Goal: Task Accomplishment & Management: Understand process/instructions

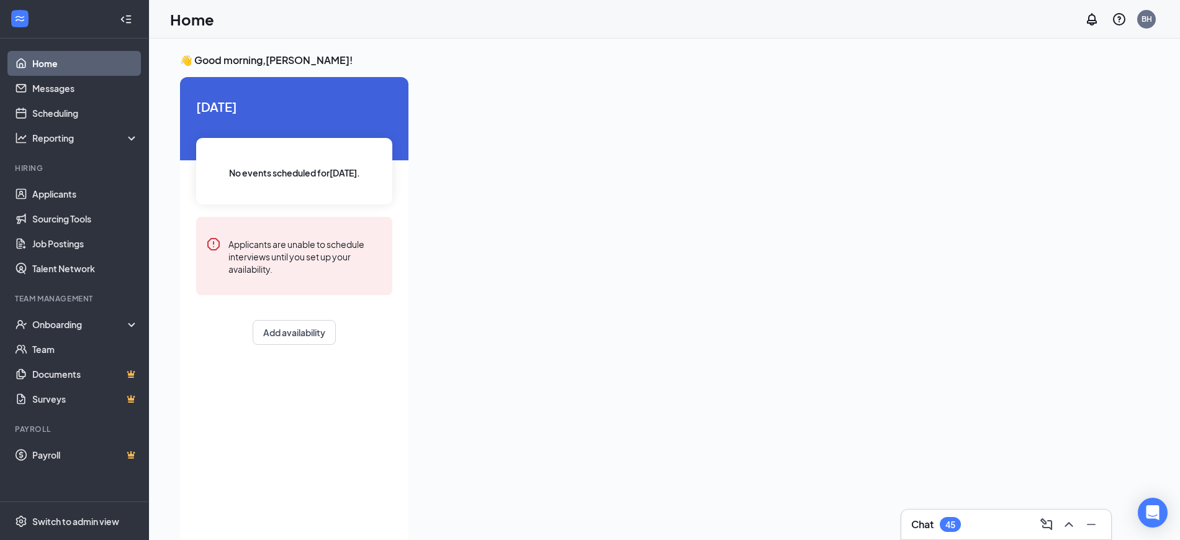
click at [1019, 523] on div "Chat 45" at bounding box center [1007, 524] width 190 height 20
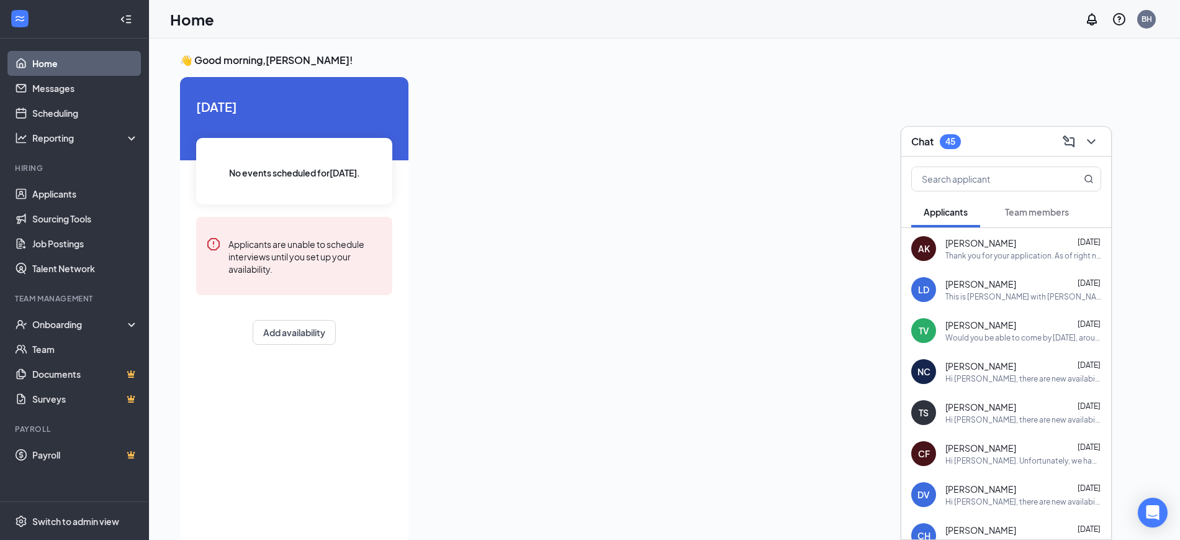
click at [996, 291] on div "This is [PERSON_NAME] with [PERSON_NAME], The phone number I have will not allo…" at bounding box center [1024, 296] width 156 height 11
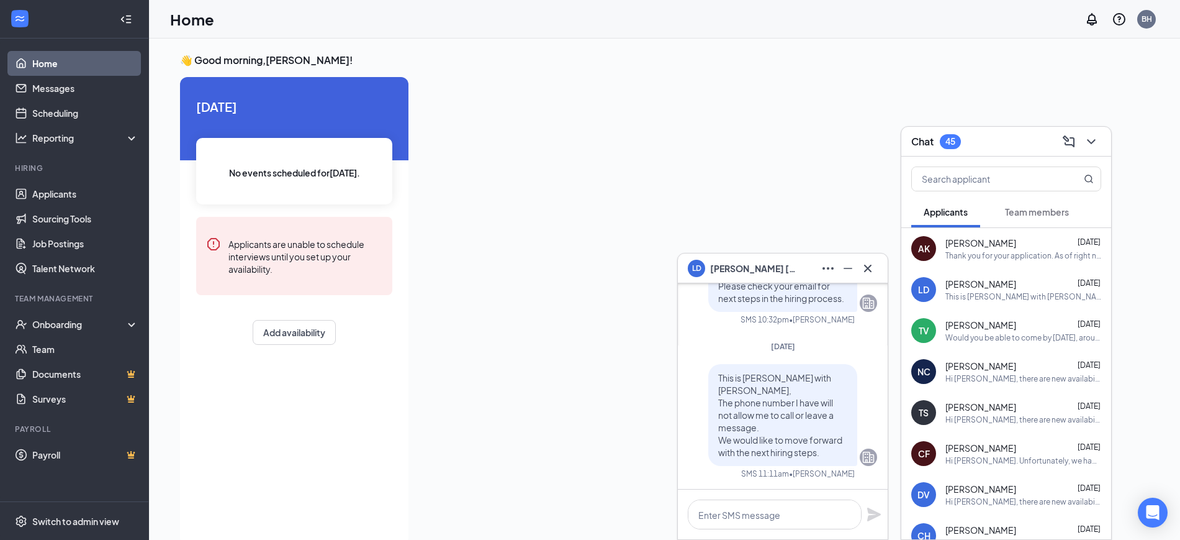
click at [1028, 327] on div "[PERSON_NAME] [DATE]" at bounding box center [1024, 325] width 156 height 12
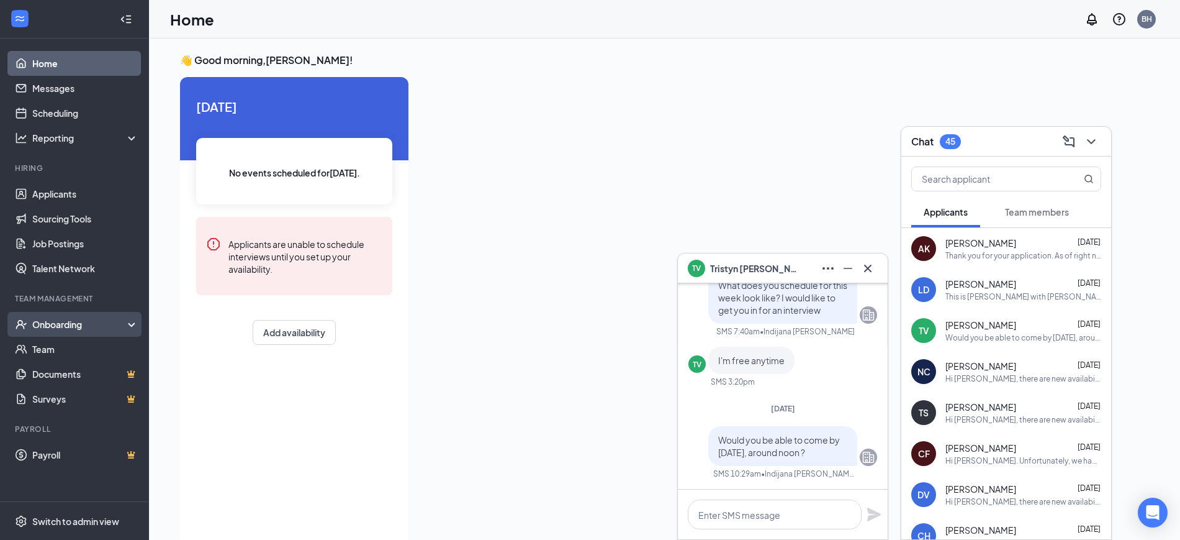
click at [65, 328] on div "Onboarding" at bounding box center [80, 324] width 96 height 12
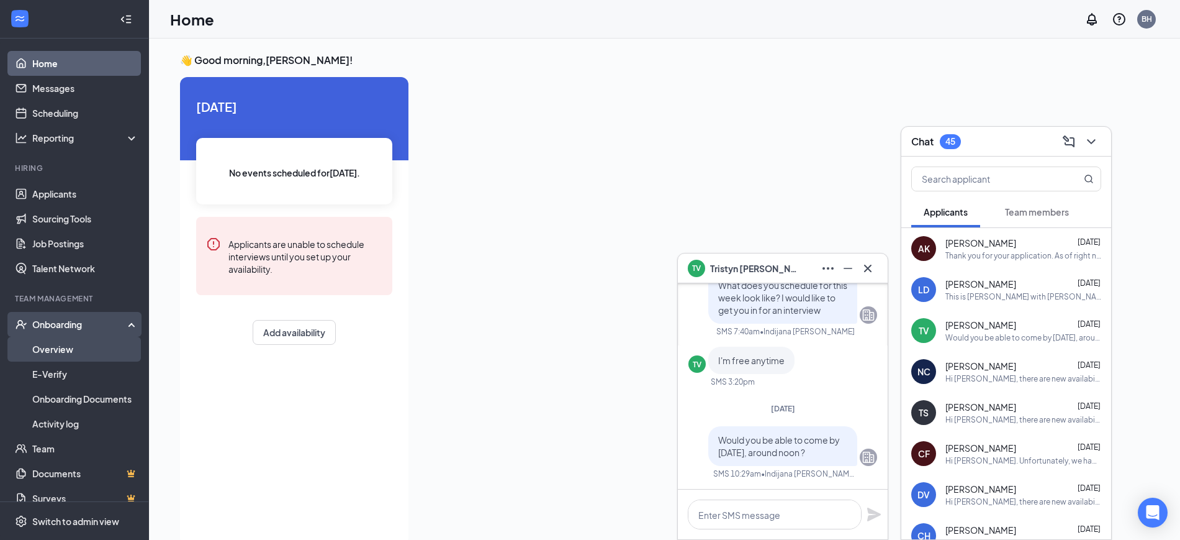
click at [71, 356] on link "Overview" at bounding box center [85, 349] width 106 height 25
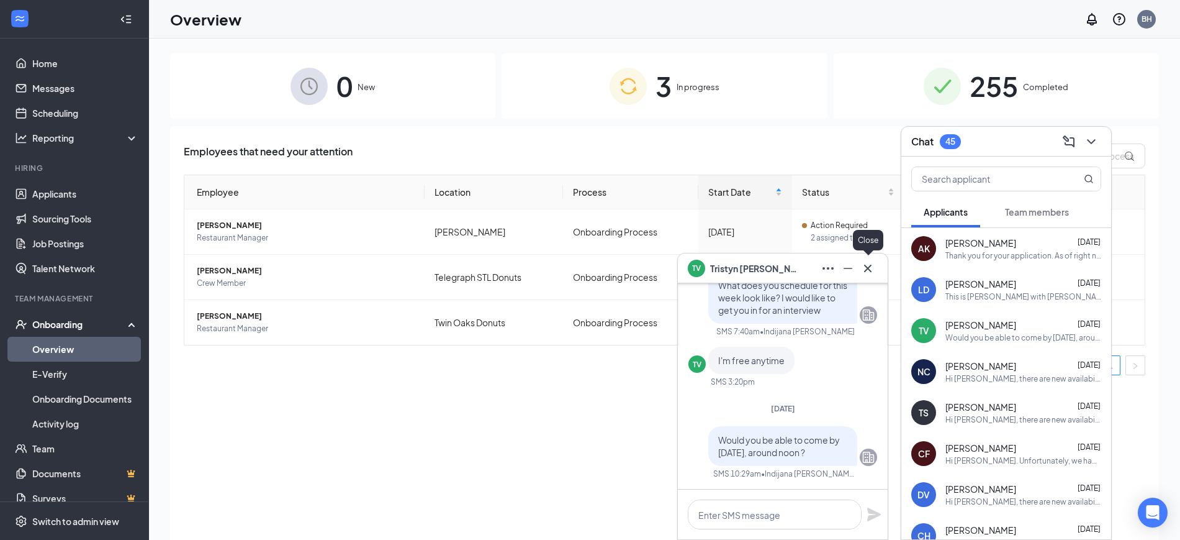
click at [873, 261] on icon "Cross" at bounding box center [868, 268] width 15 height 15
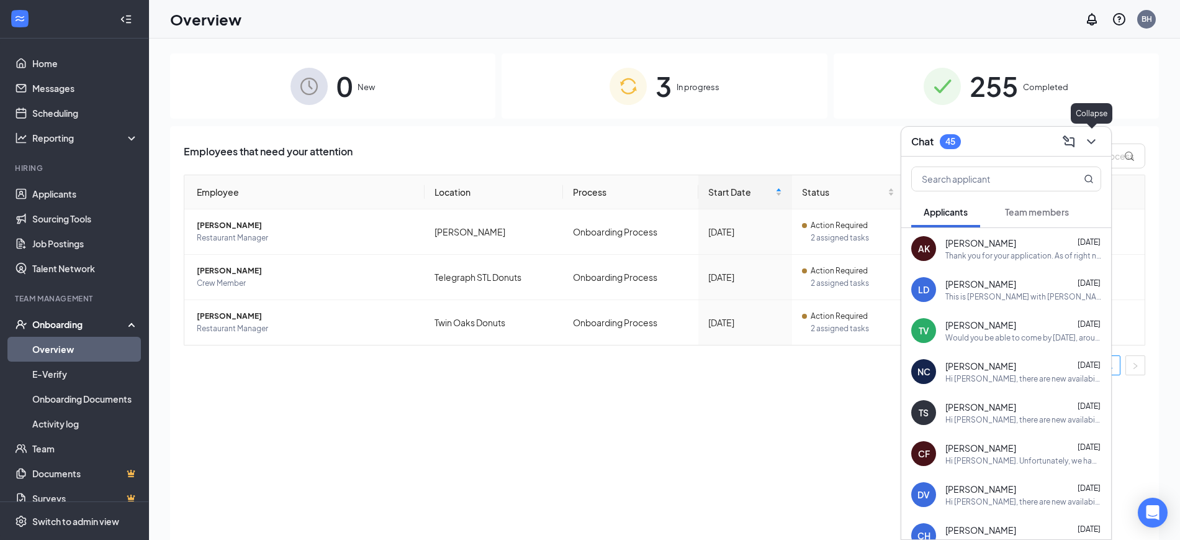
click at [1090, 142] on icon "ChevronDown" at bounding box center [1091, 141] width 8 height 5
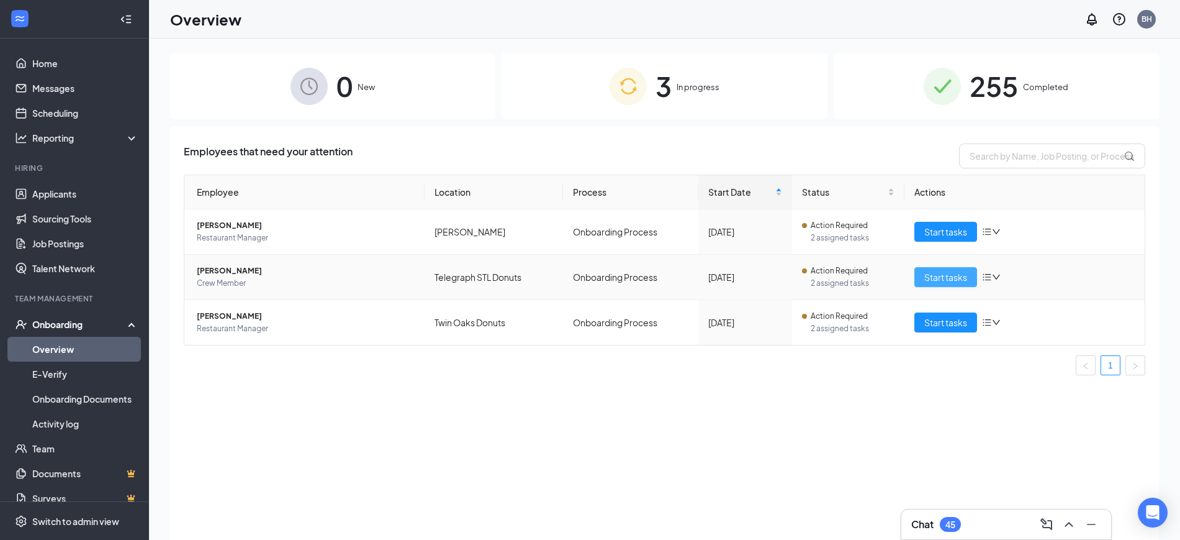
click at [940, 279] on span "Start tasks" at bounding box center [946, 277] width 43 height 14
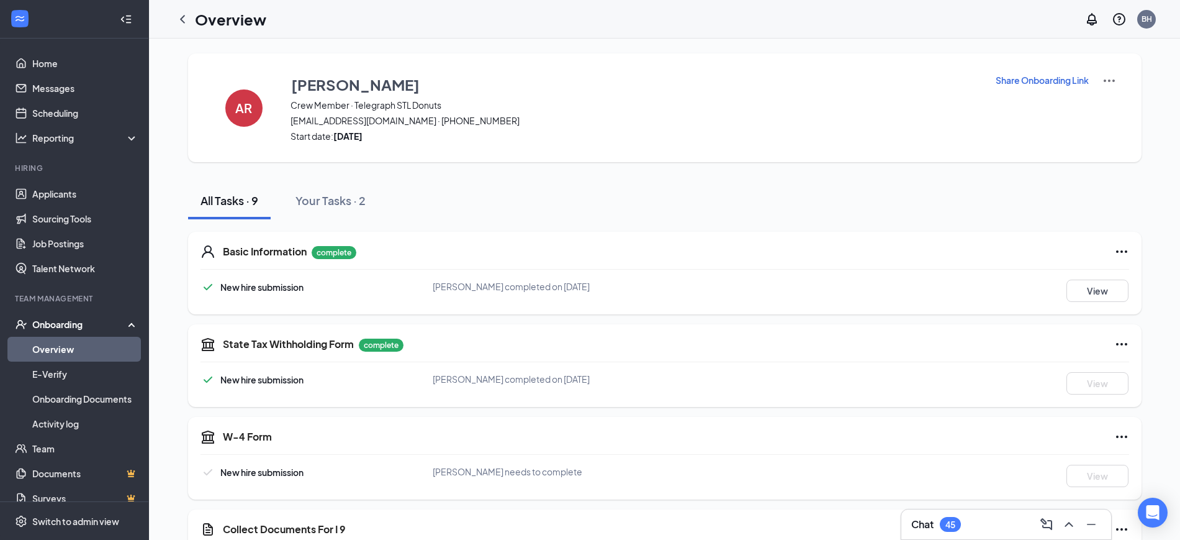
click at [983, 533] on div "Chat 45" at bounding box center [1007, 524] width 190 height 20
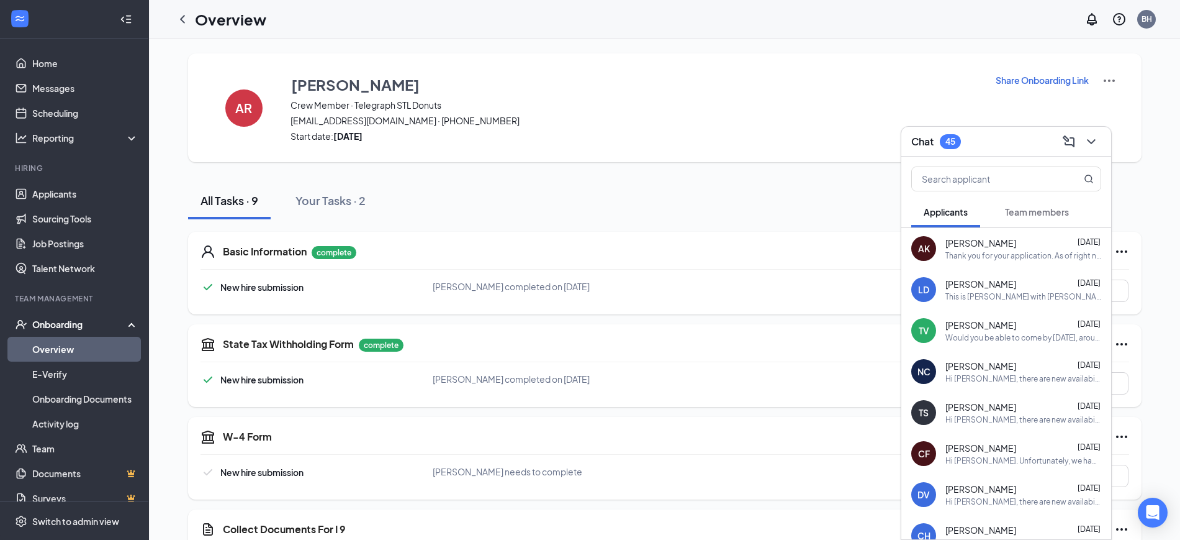
click at [1037, 220] on button "Team members" at bounding box center [1037, 211] width 89 height 31
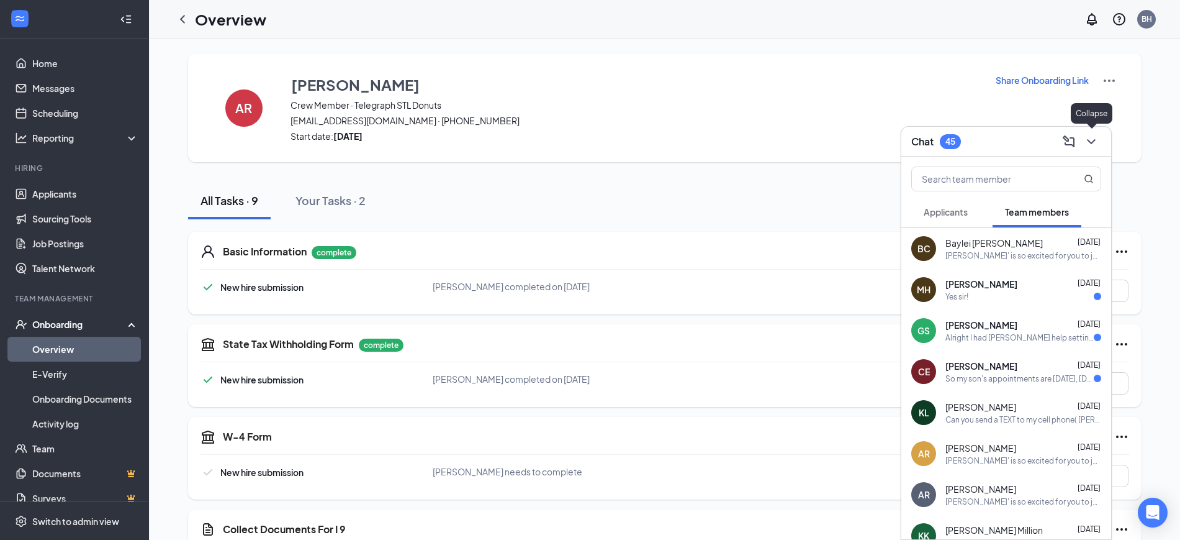
click at [1092, 147] on icon "ChevronDown" at bounding box center [1091, 141] width 15 height 15
